Goal: Task Accomplishment & Management: Use online tool/utility

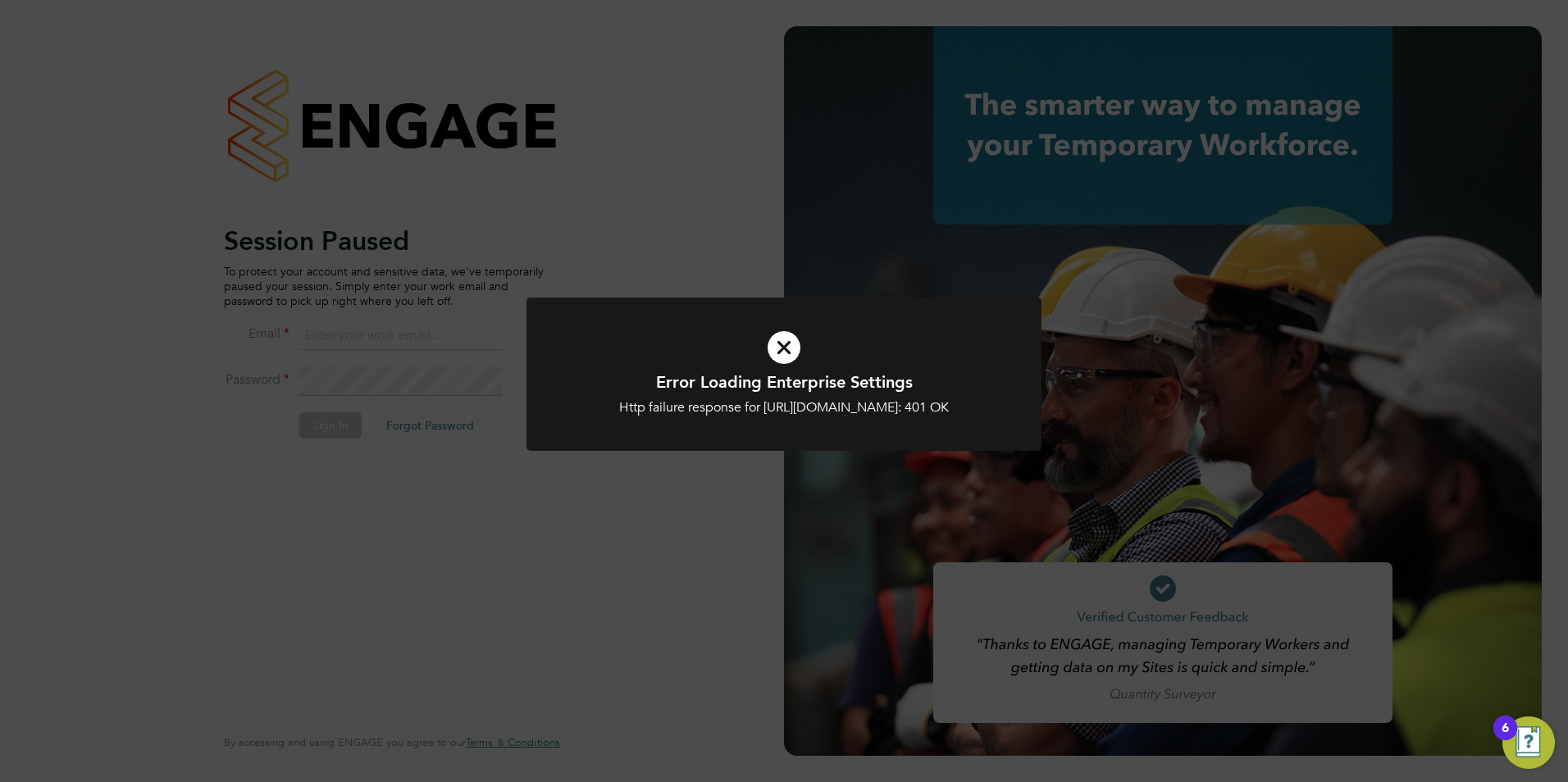
type input "[PERSON_NAME][EMAIL_ADDRESS][PERSON_NAME][DOMAIN_NAME]"
click at [782, 351] on icon at bounding box center [783, 348] width 427 height 64
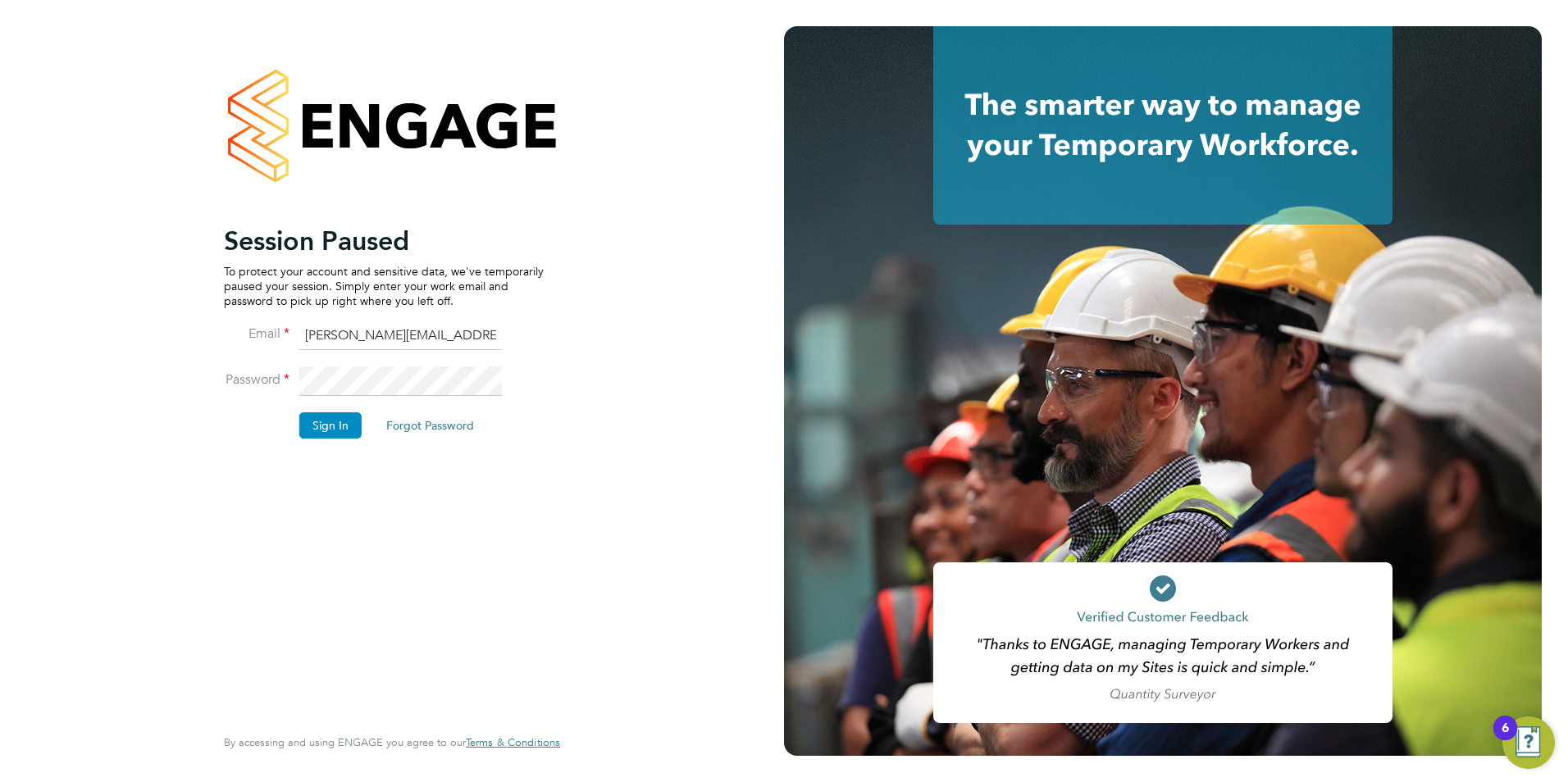
click at [344, 419] on button "Sign In" at bounding box center [330, 426] width 62 height 27
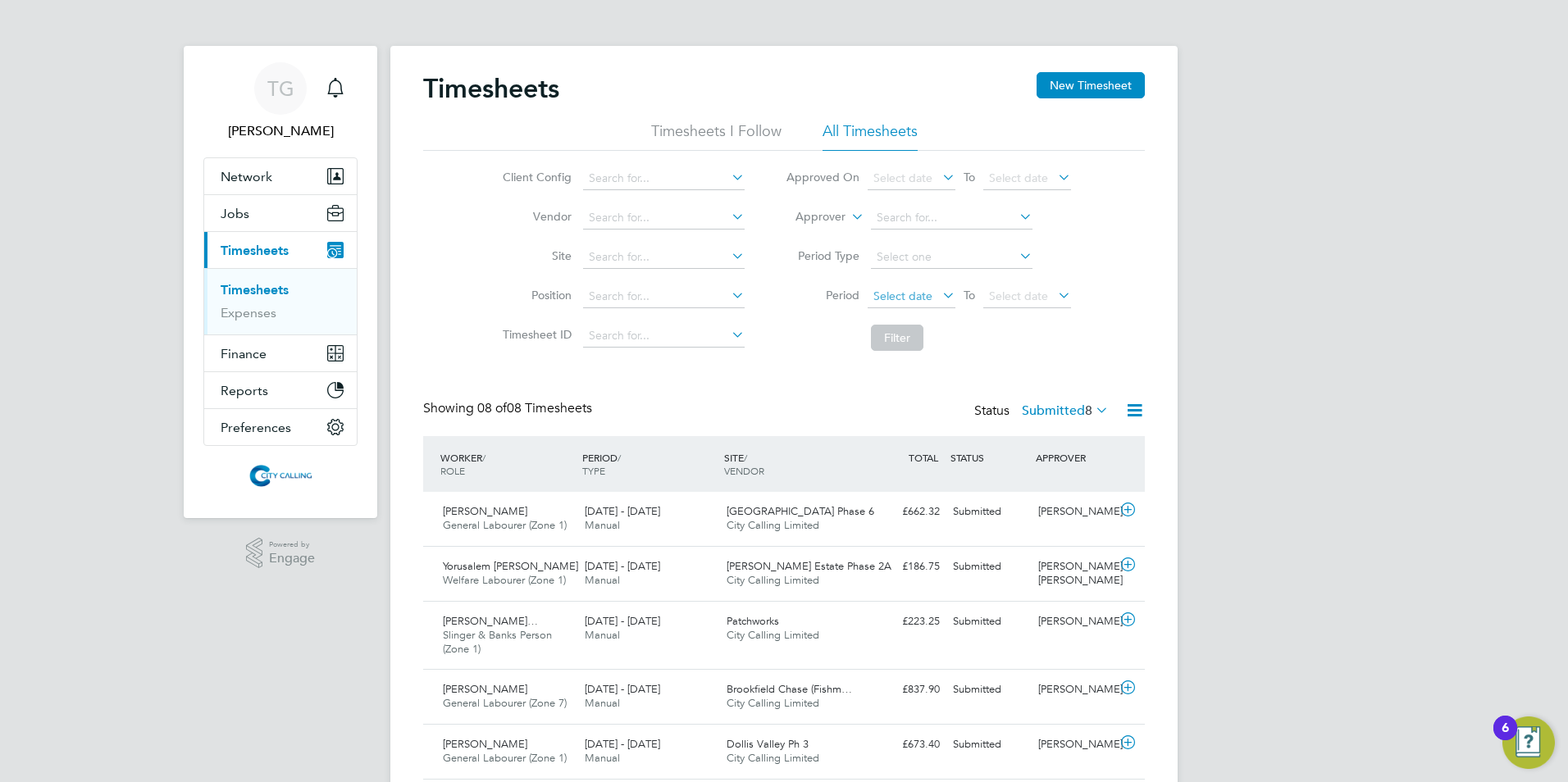
click at [881, 299] on span "Select date" at bounding box center [903, 295] width 59 height 15
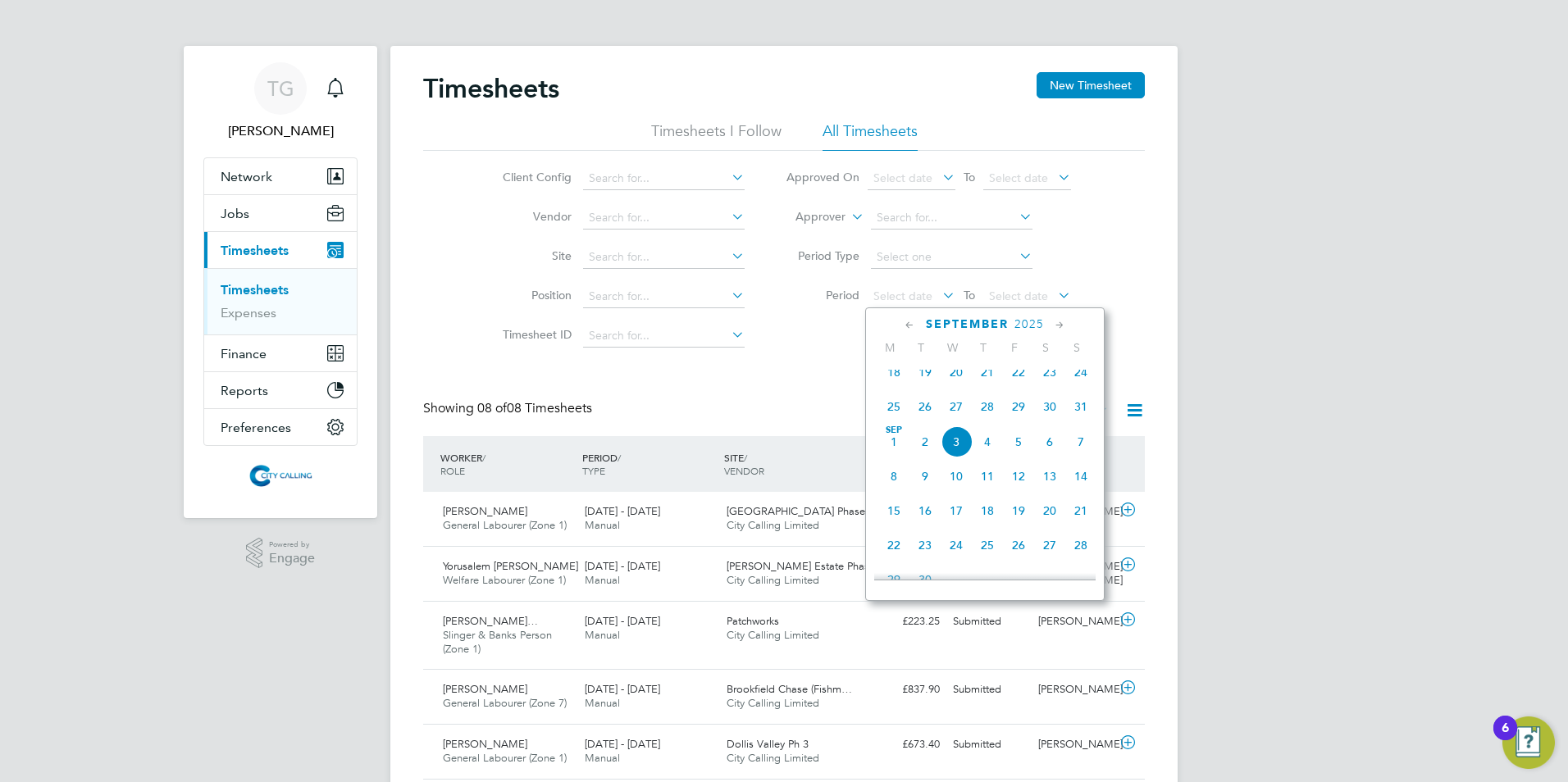
click at [885, 417] on span "25" at bounding box center [893, 406] width 31 height 31
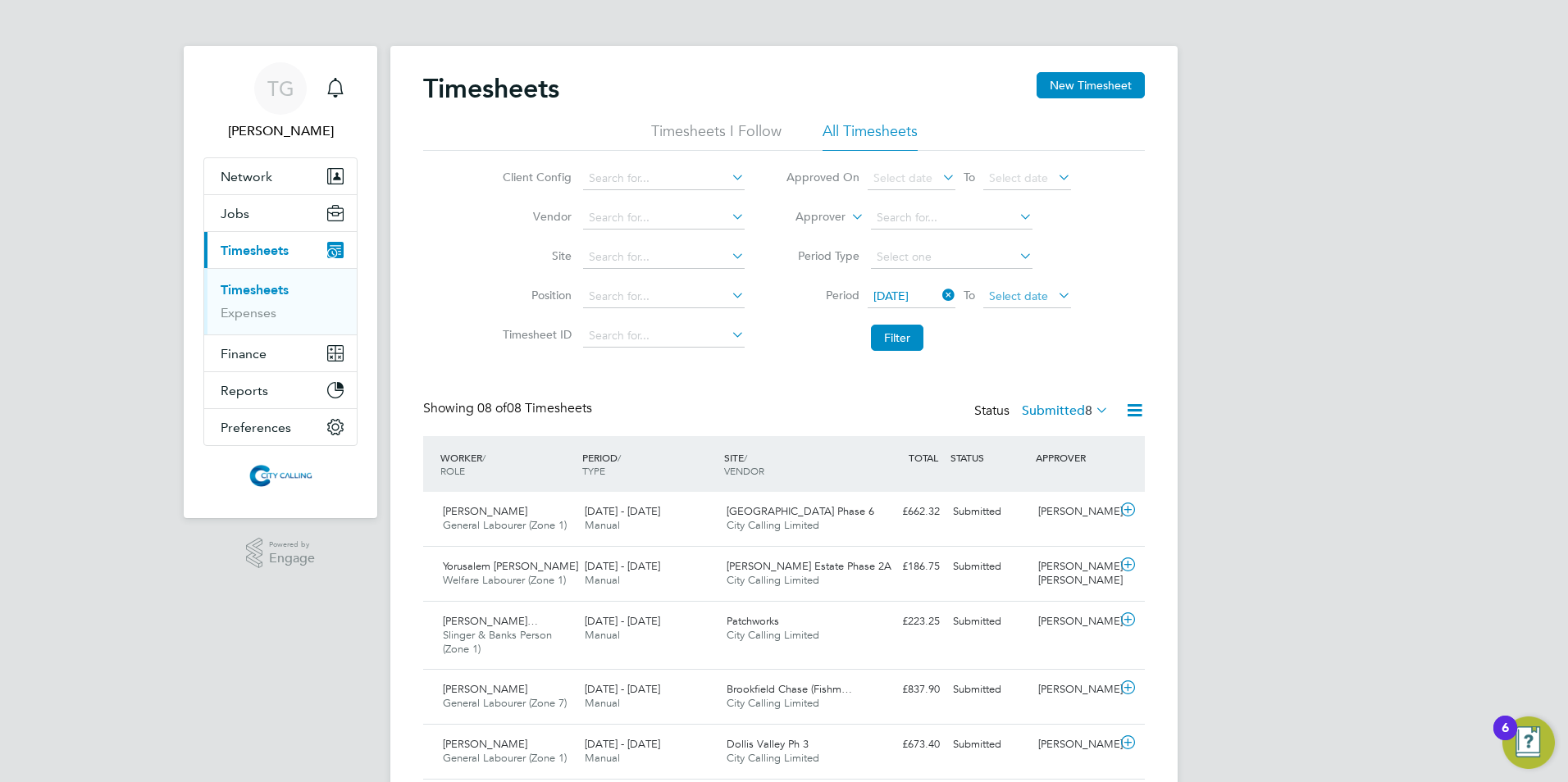
click at [1001, 296] on span "Select date" at bounding box center [1018, 295] width 59 height 15
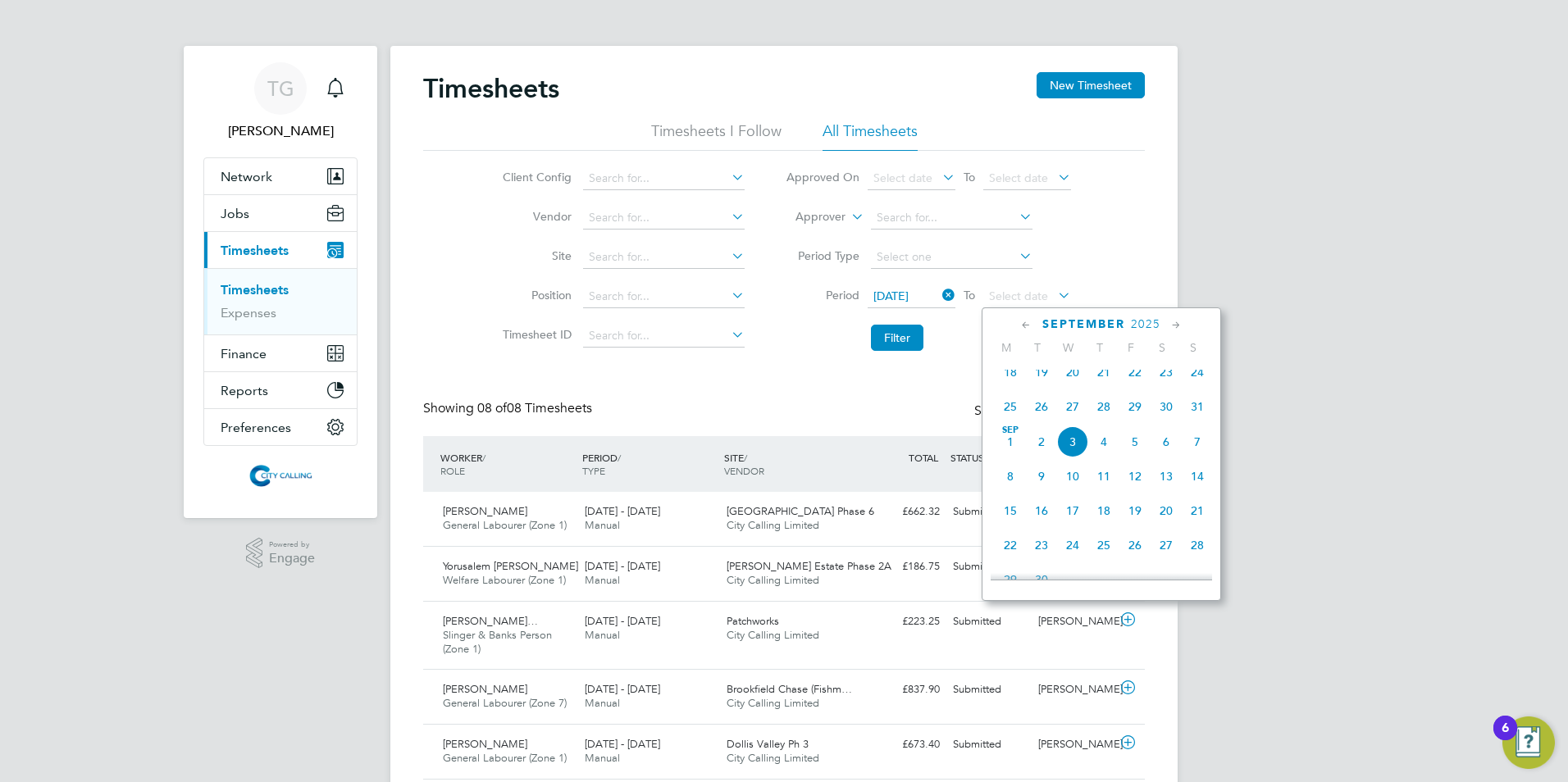
drag, startPoint x: 1196, startPoint y: 418, endPoint x: 1111, endPoint y: 403, distance: 86.3
click at [1195, 418] on span "31" at bounding box center [1196, 406] width 31 height 31
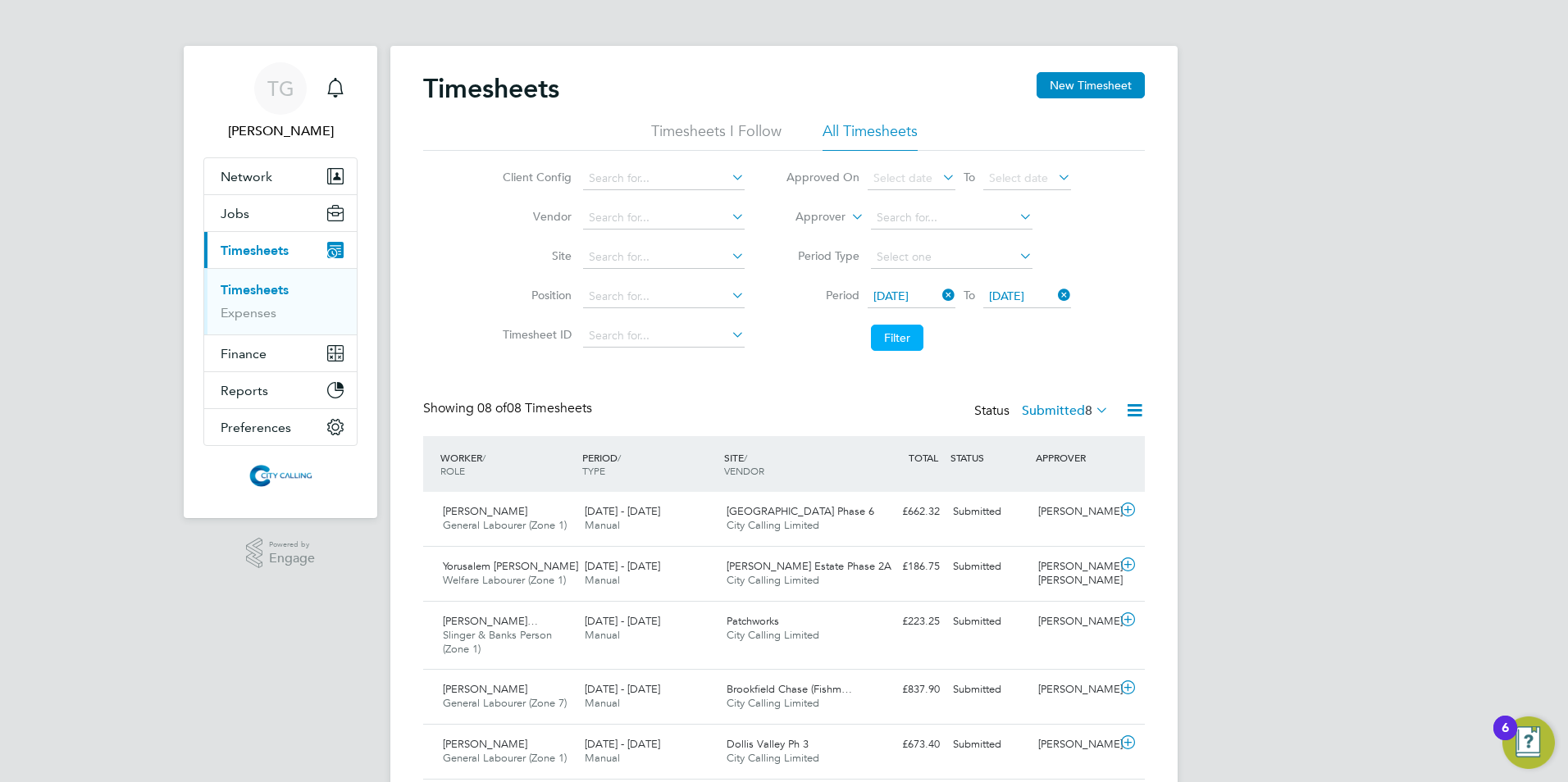
click at [895, 336] on button "Filter" at bounding box center [897, 338] width 52 height 27
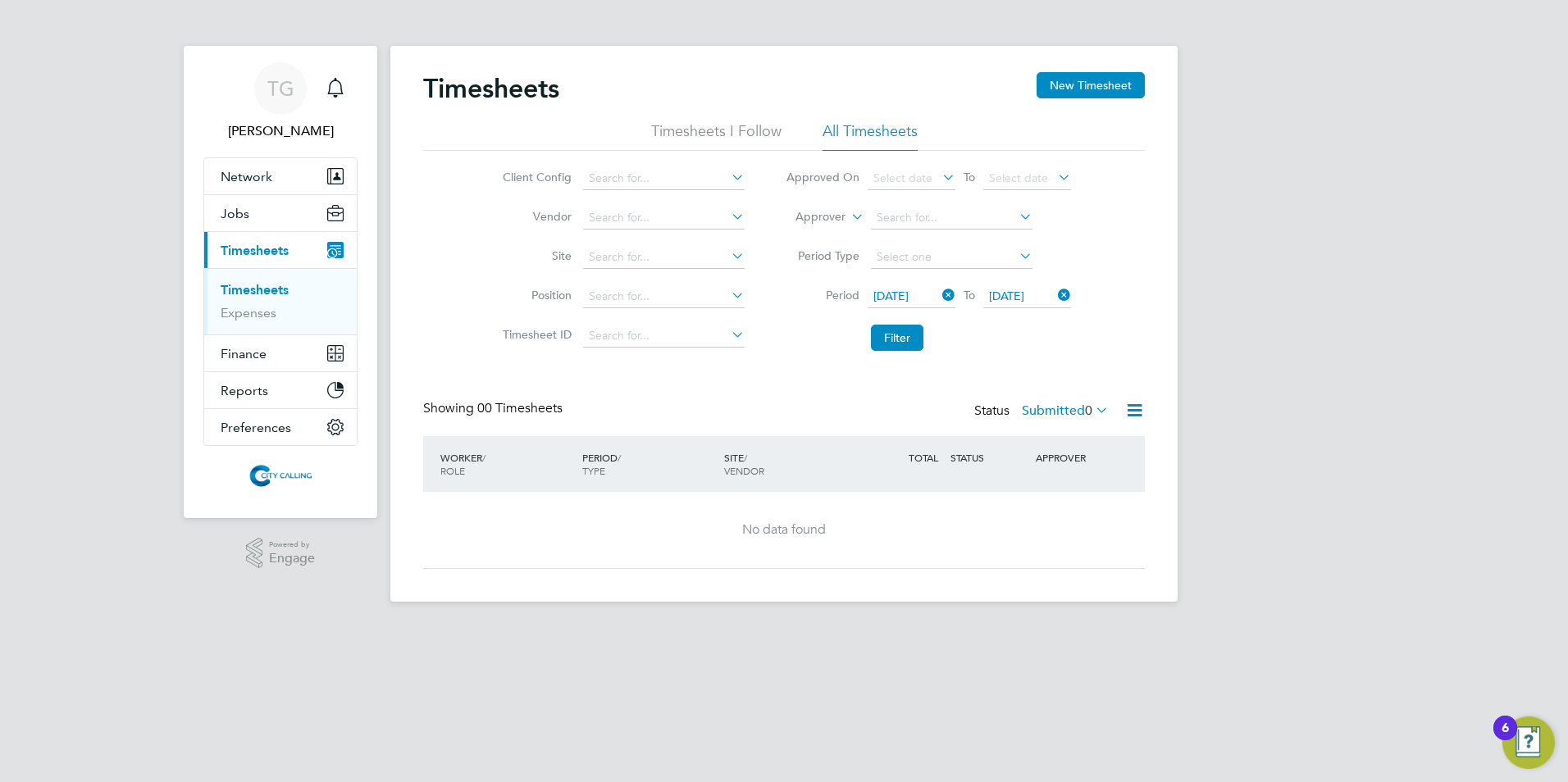
click at [1042, 407] on label "Submitted 0" at bounding box center [1065, 411] width 87 height 16
click at [847, 388] on div "Timesheets New Timesheet Timesheets I Follow All Timesheets Client Config Vendo…" at bounding box center [784, 320] width 722 height 497
